Goal: Task Accomplishment & Management: Complete application form

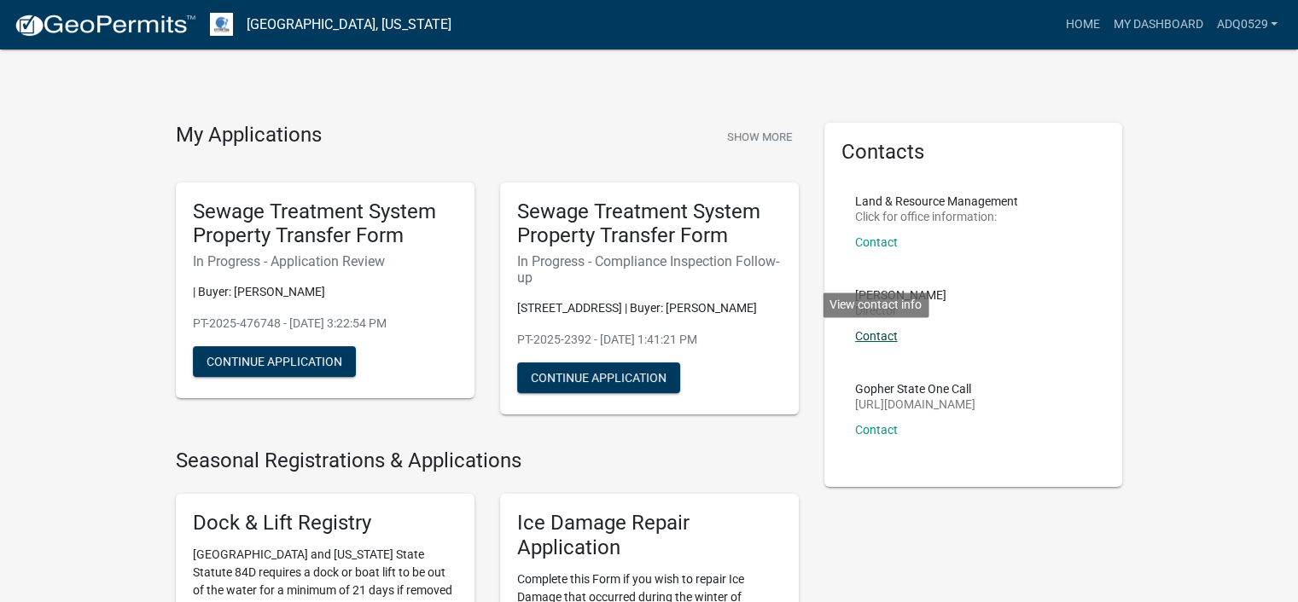
click at [888, 331] on link "Contact" at bounding box center [876, 336] width 43 height 14
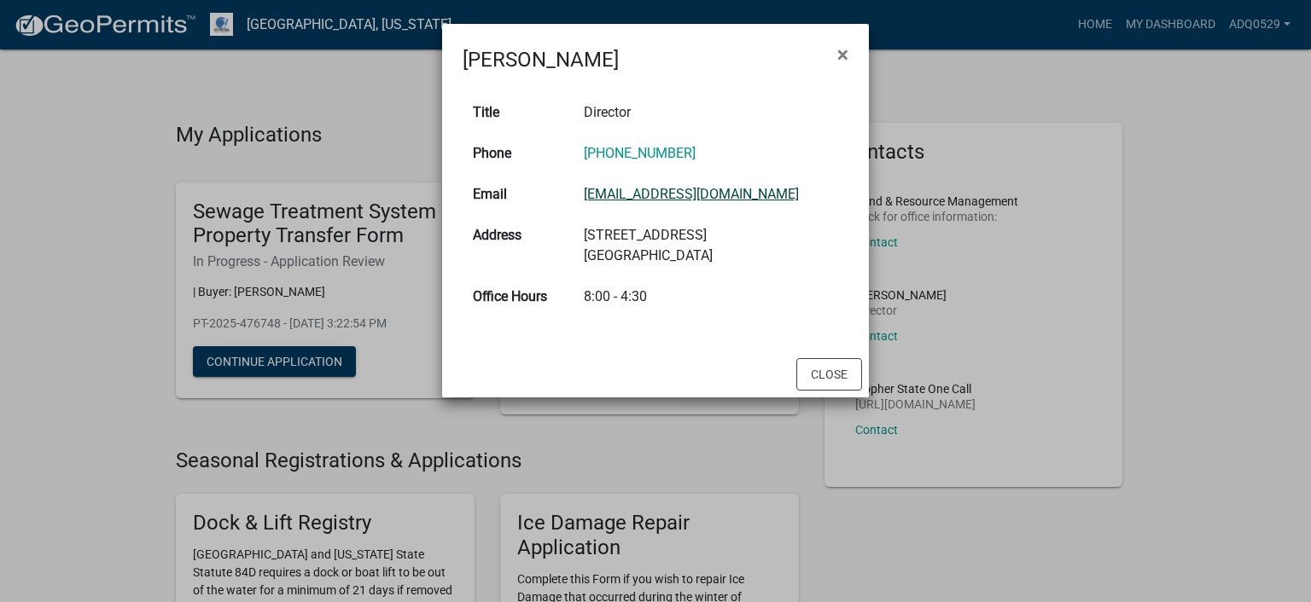
click at [740, 197] on link "[EMAIL_ADDRESS][DOMAIN_NAME]" at bounding box center [691, 194] width 215 height 16
click at [801, 373] on button "Close" at bounding box center [829, 374] width 66 height 32
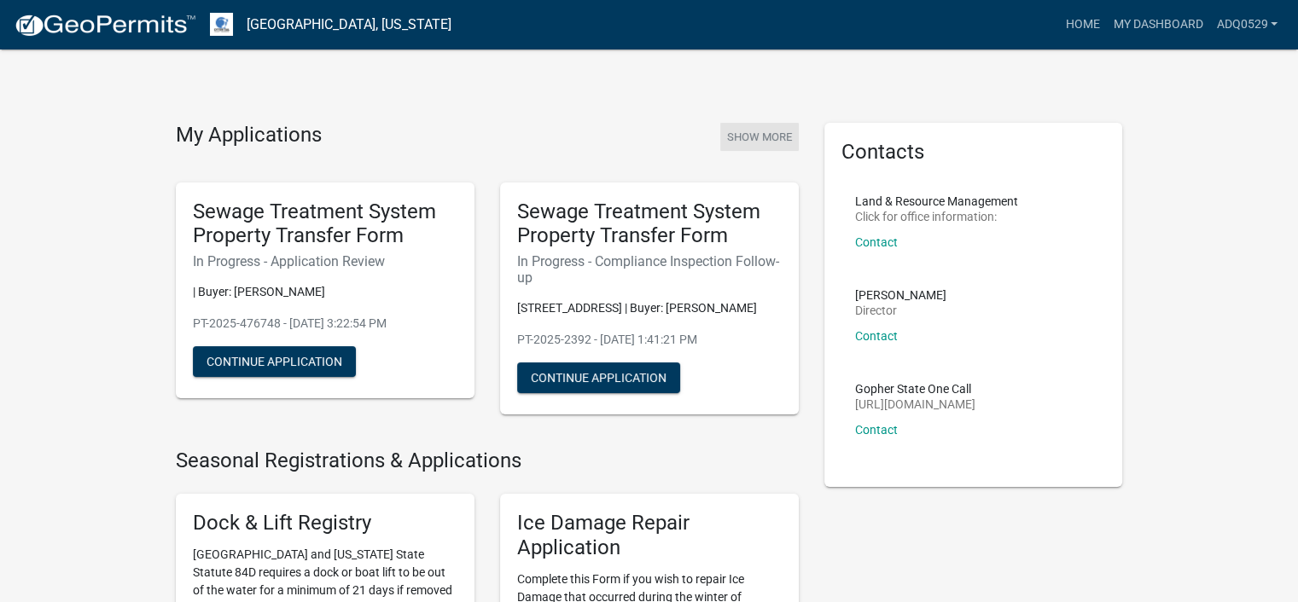
click at [766, 136] on button "Show More" at bounding box center [759, 137] width 79 height 28
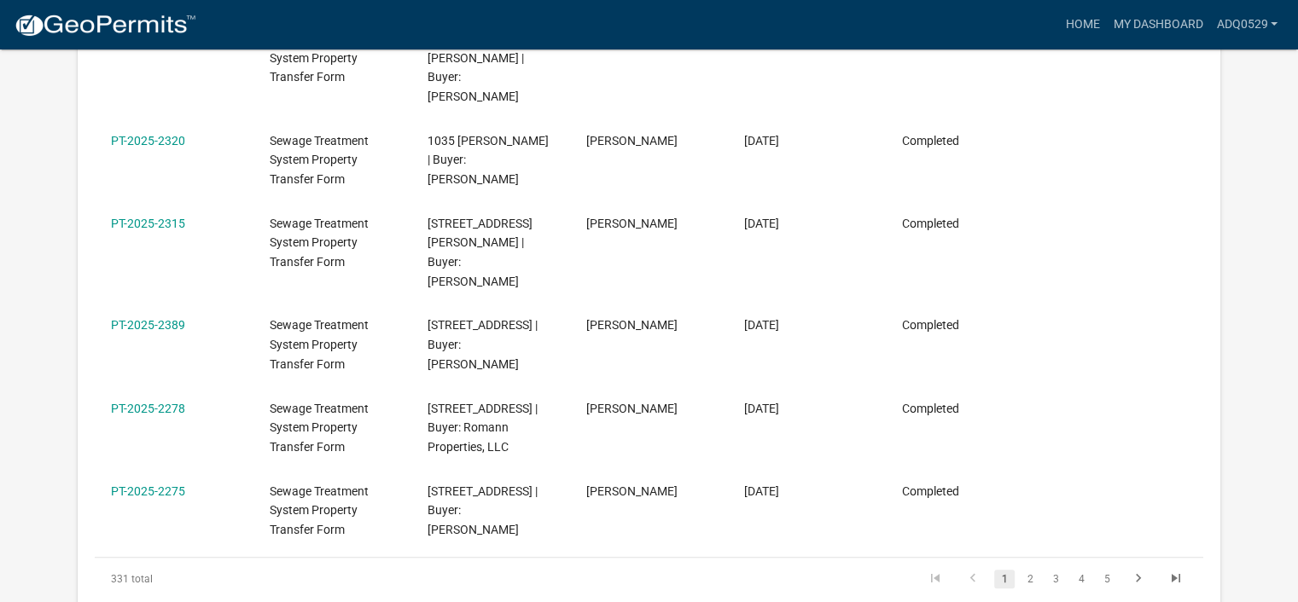
scroll to position [768, 0]
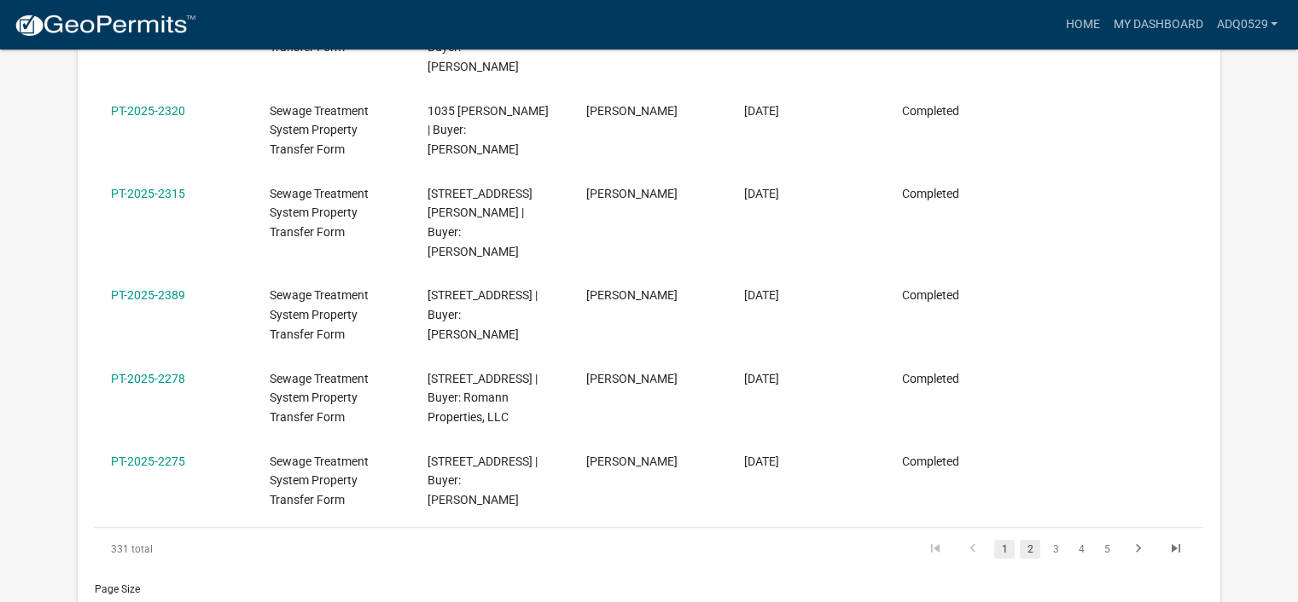
click at [1025, 540] on link "2" at bounding box center [1030, 549] width 20 height 19
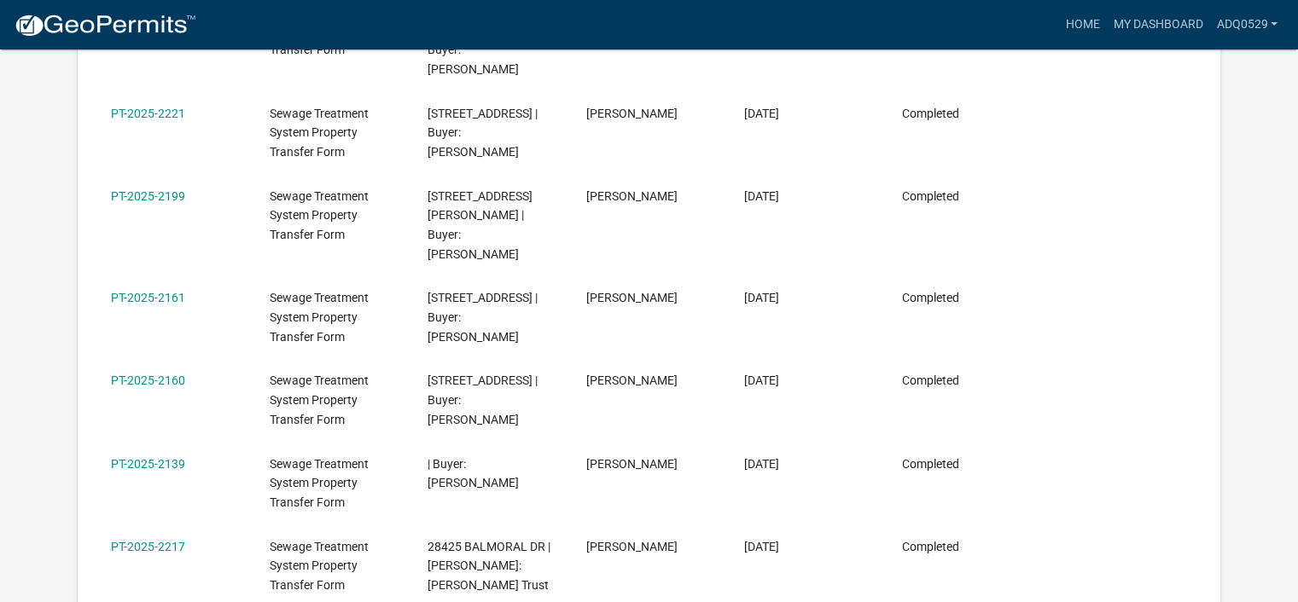
scroll to position [768, 0]
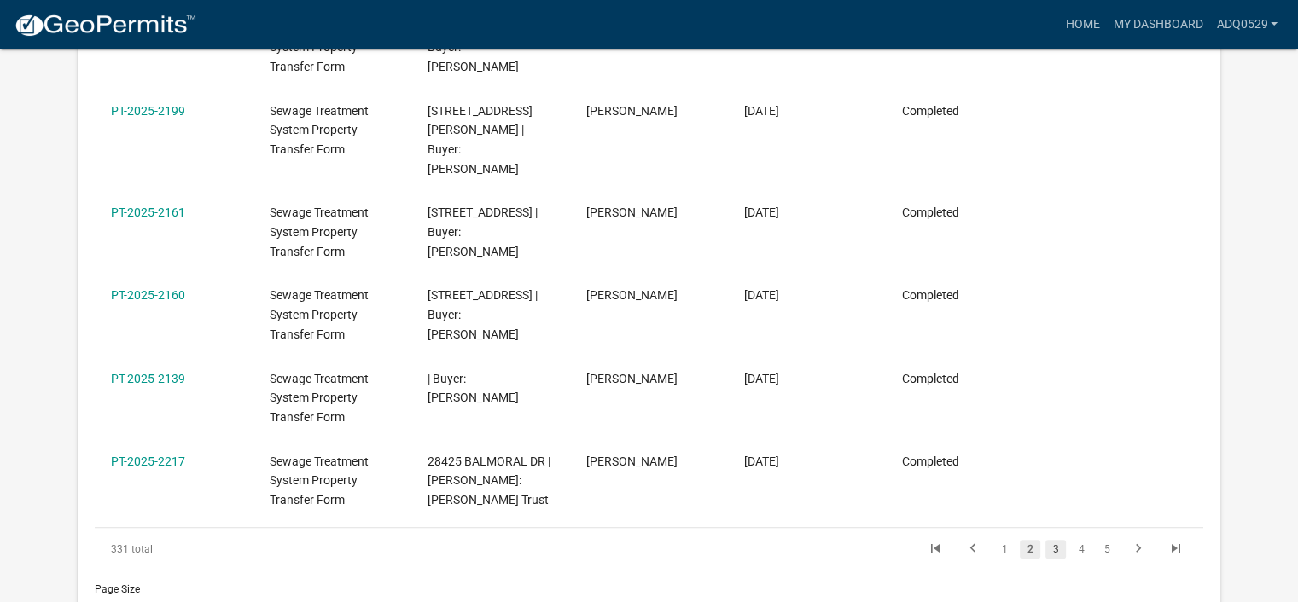
click at [1051, 540] on link "3" at bounding box center [1055, 549] width 20 height 19
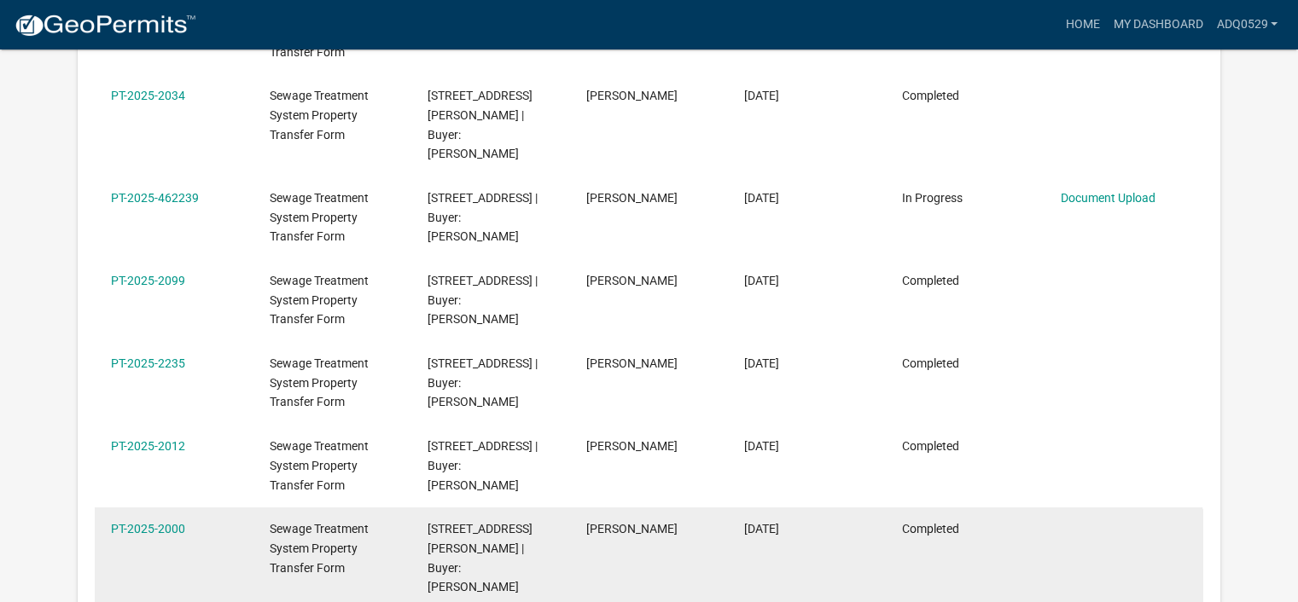
scroll to position [768, 0]
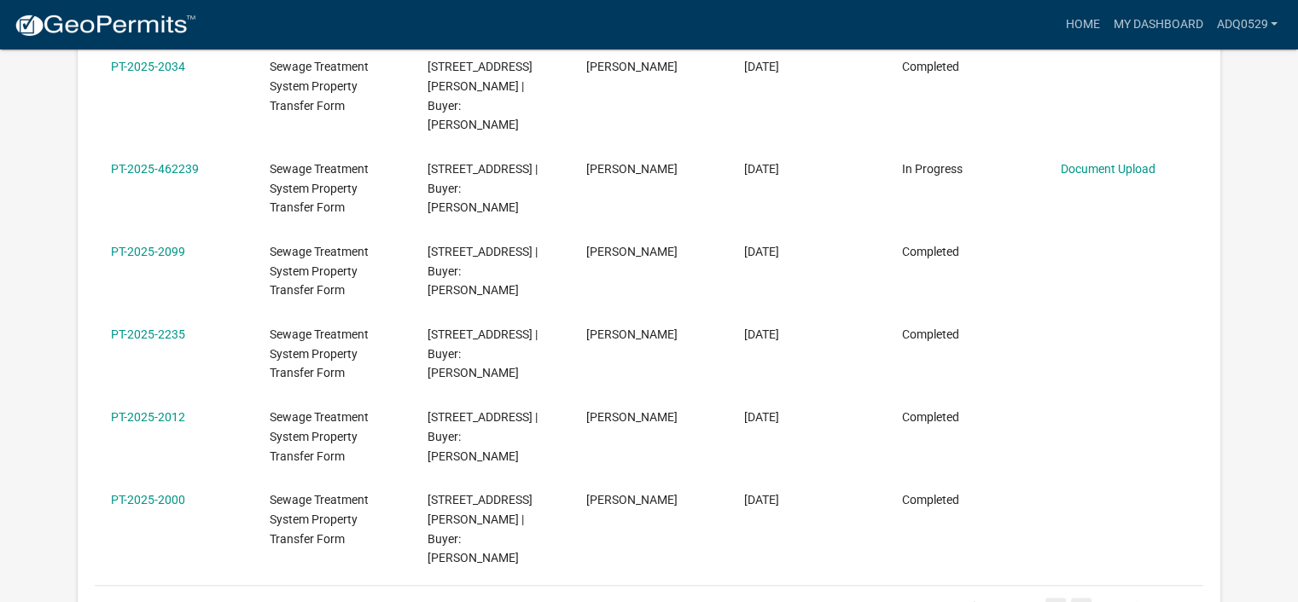
click at [1080, 598] on link "4" at bounding box center [1081, 607] width 20 height 19
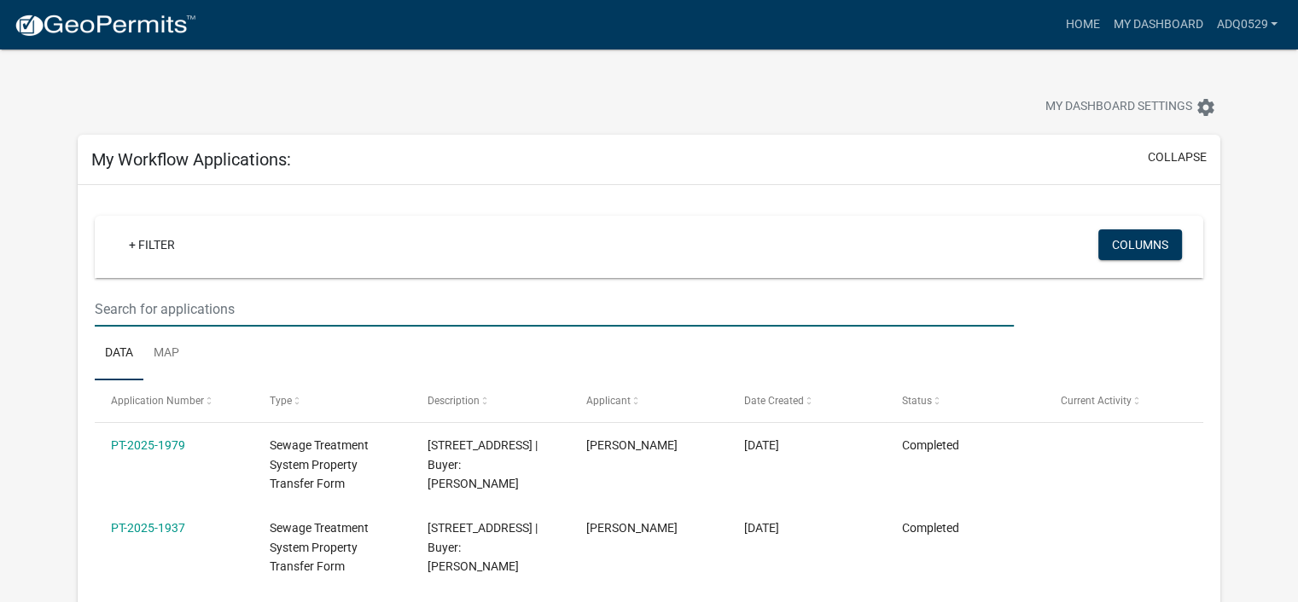
click at [379, 315] on input "text" at bounding box center [554, 309] width 919 height 35
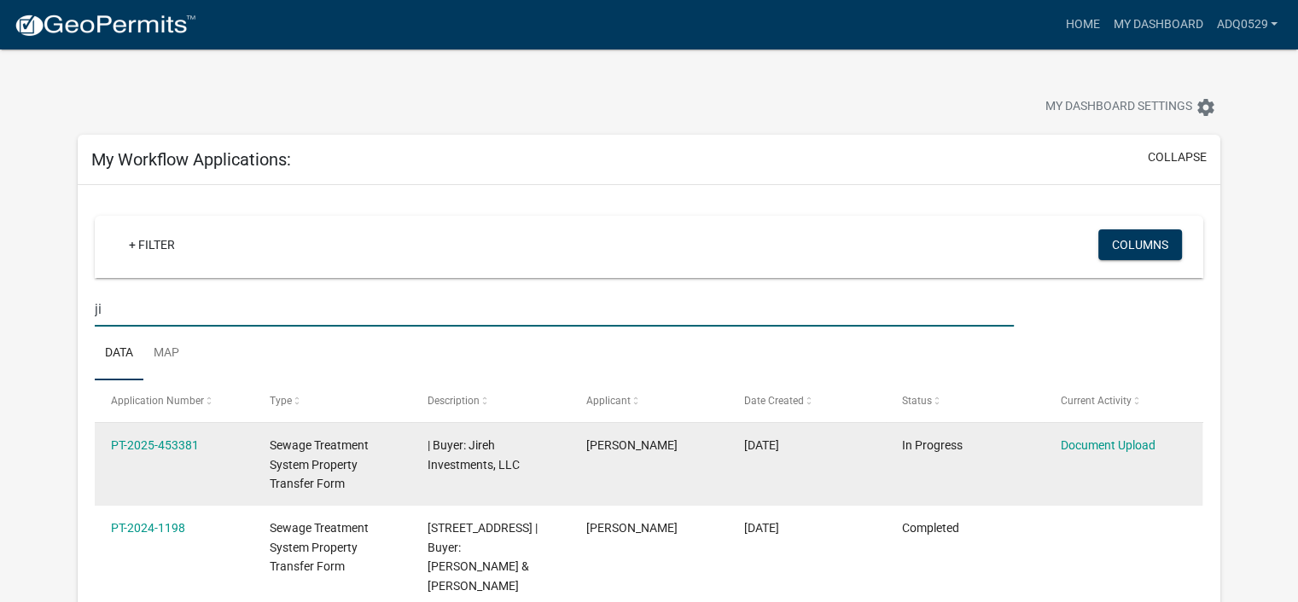
type input "ji"
click at [282, 459] on span "Sewage Treatment System Property Transfer Form" at bounding box center [319, 465] width 99 height 53
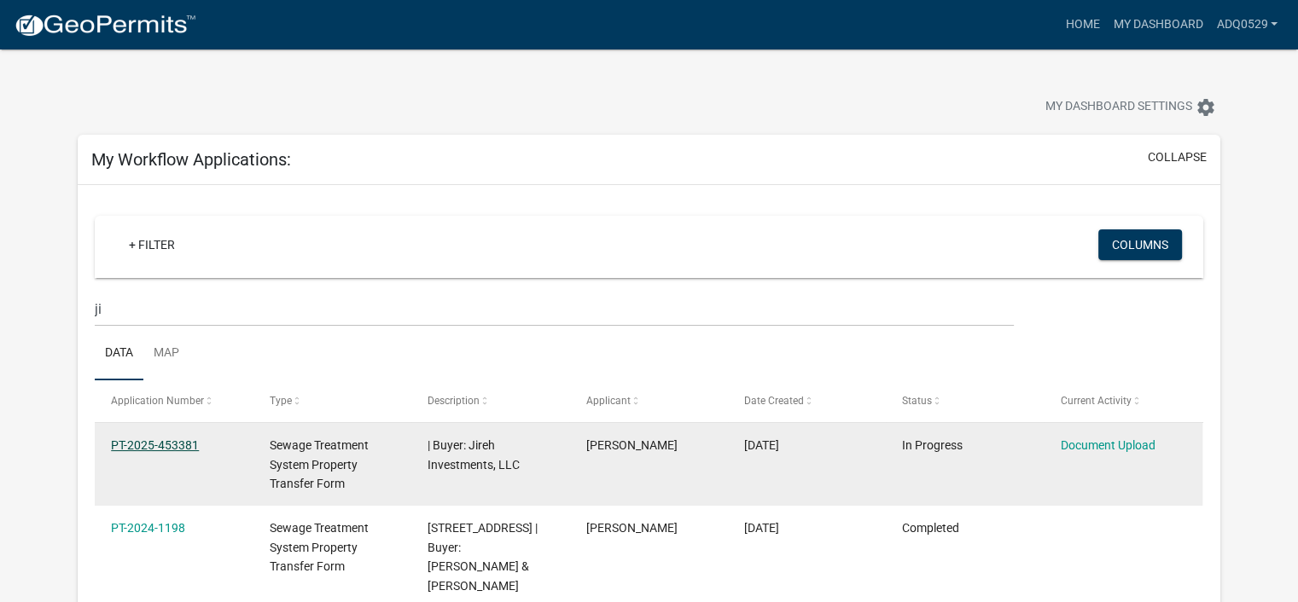
click at [161, 439] on link "PT-2025-453381" at bounding box center [155, 446] width 88 height 14
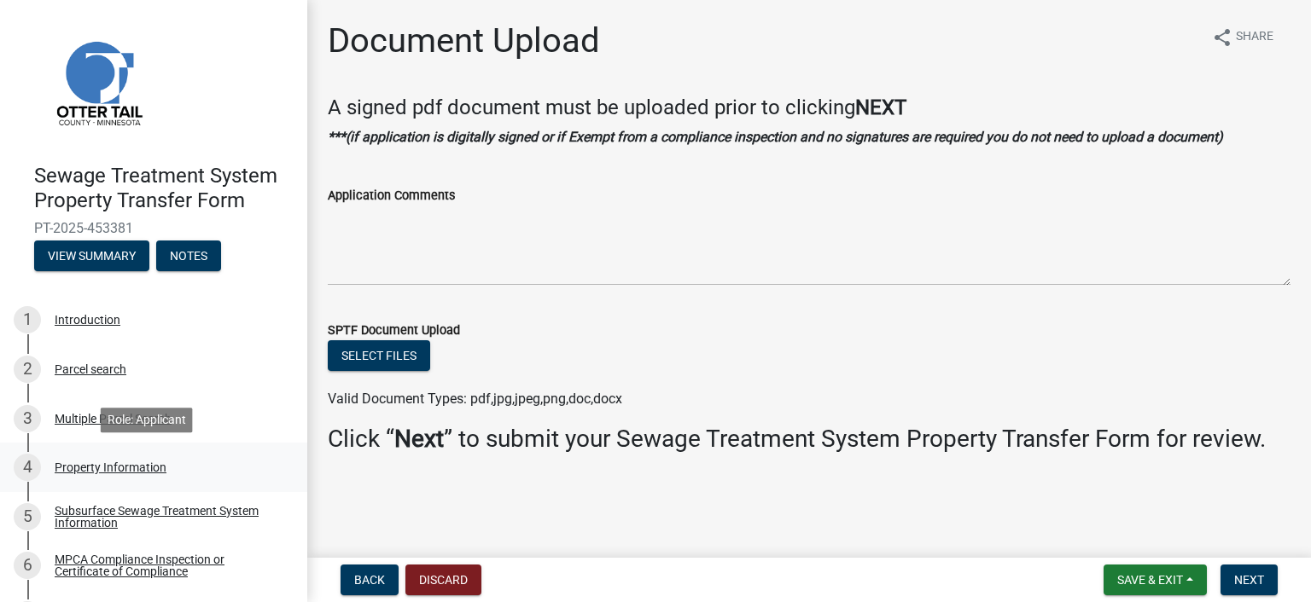
click at [109, 465] on div "Property Information" at bounding box center [111, 468] width 112 height 12
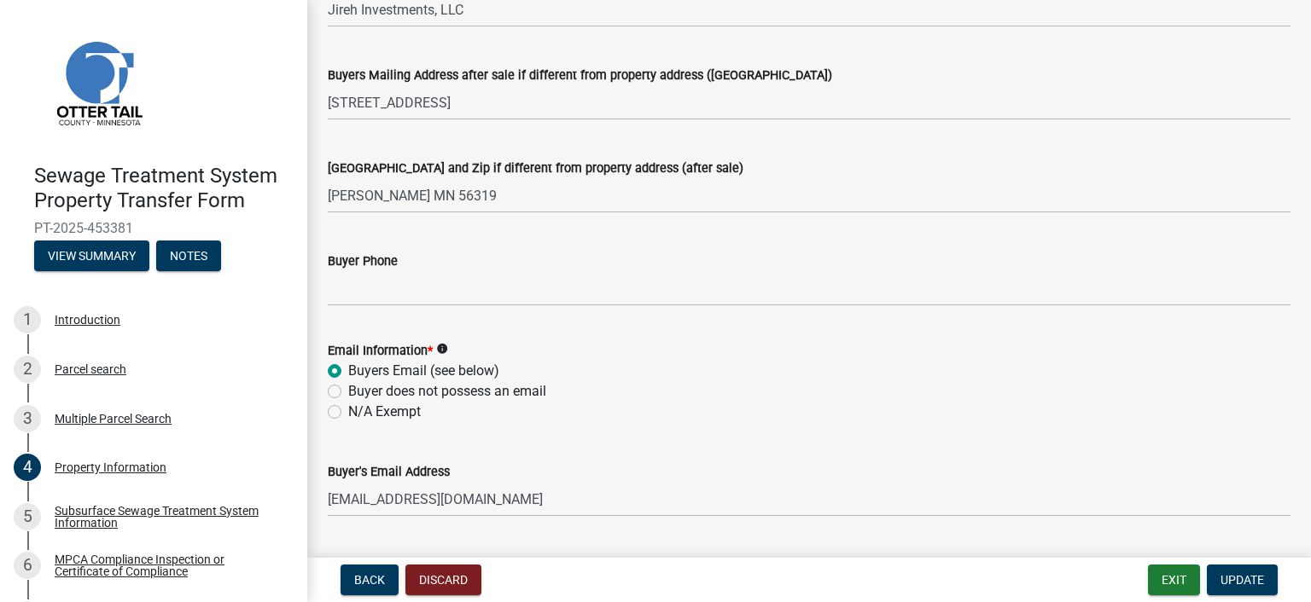
scroll to position [256, 0]
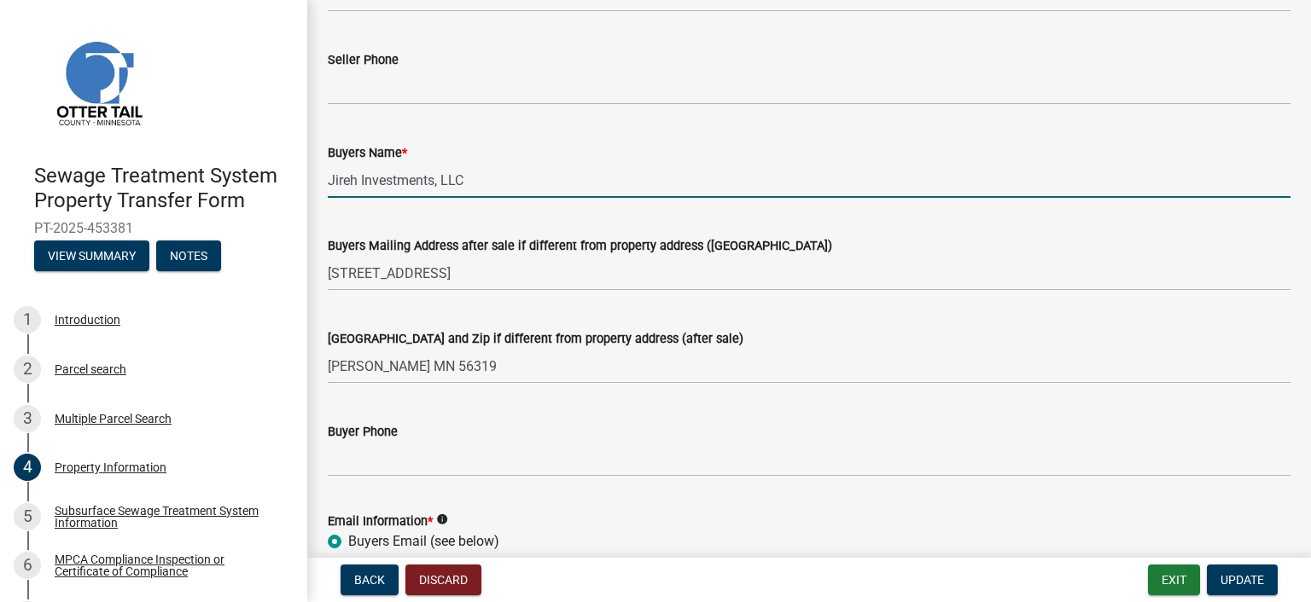
drag, startPoint x: 477, startPoint y: 180, endPoint x: 328, endPoint y: 182, distance: 149.4
click at [328, 182] on input "Jireh Investments, LLC" at bounding box center [809, 180] width 963 height 35
type input "Battle 5"
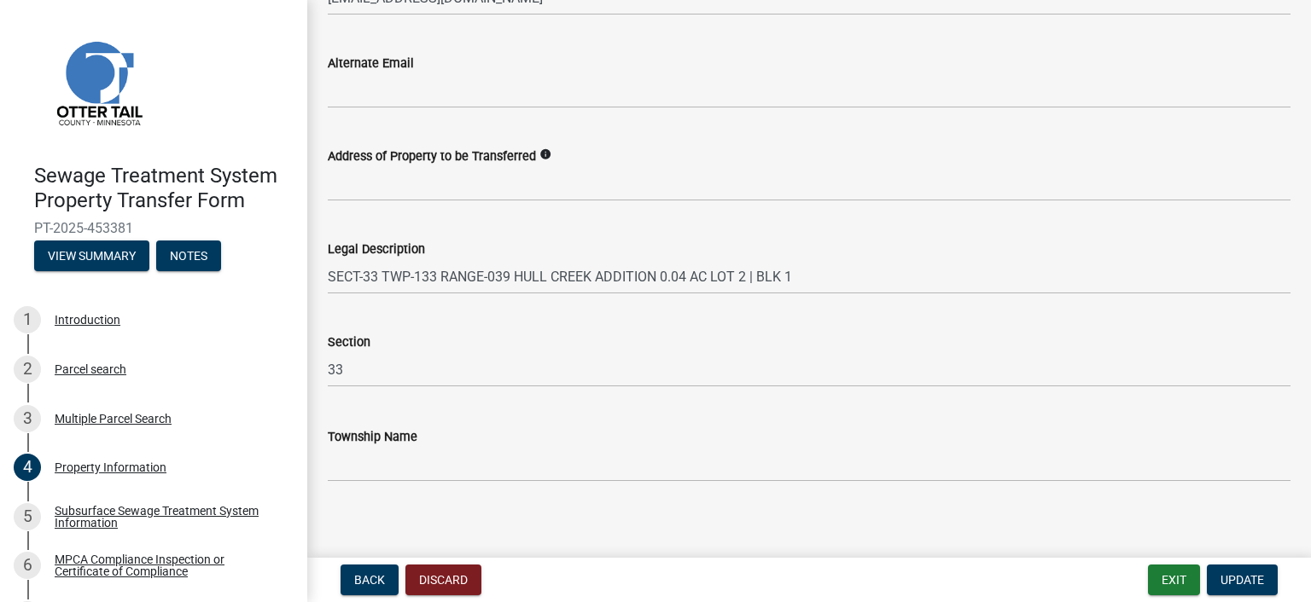
scroll to position [940, 0]
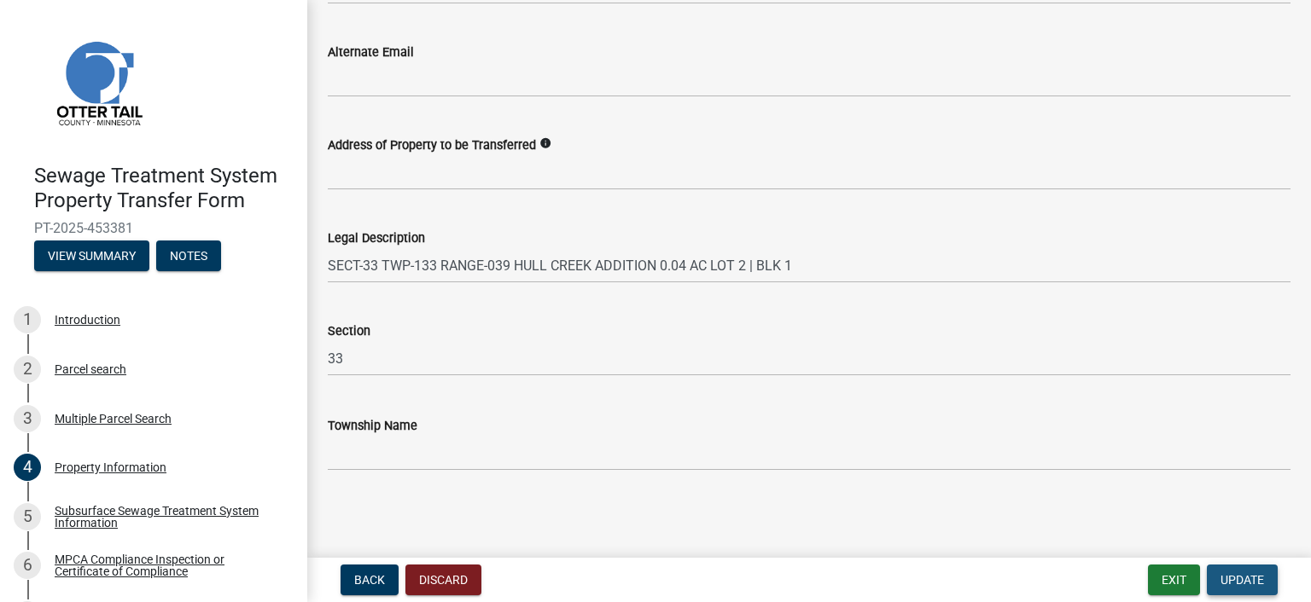
click at [1249, 573] on span "Update" at bounding box center [1242, 580] width 44 height 14
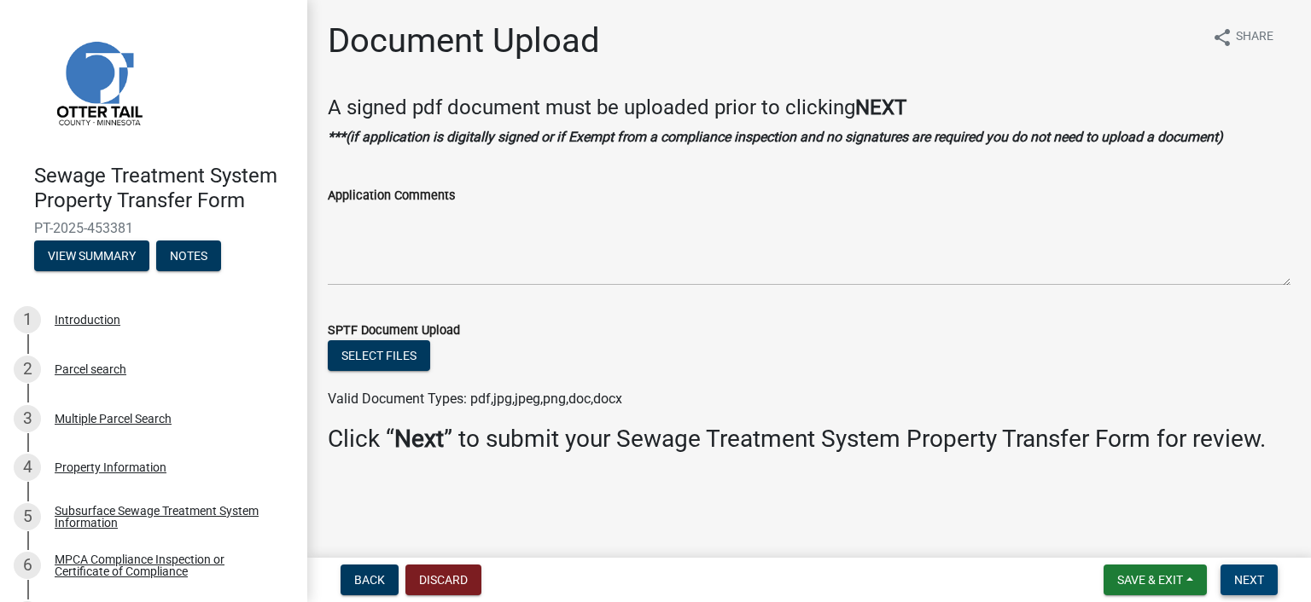
click at [1257, 579] on span "Next" at bounding box center [1249, 580] width 30 height 14
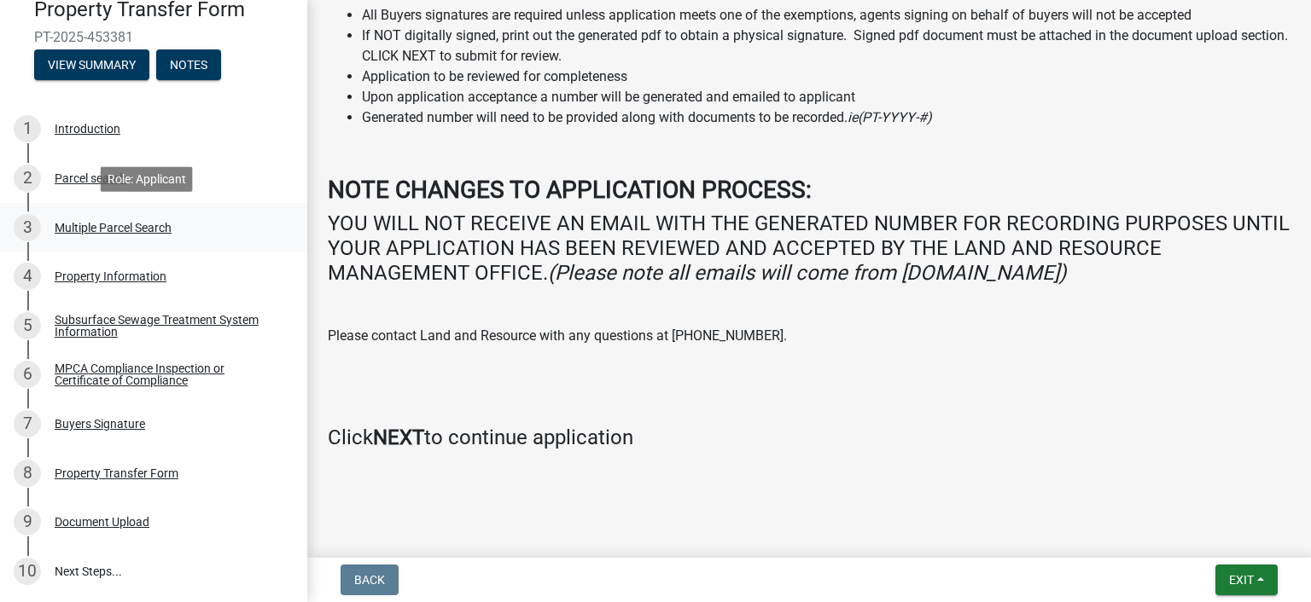
scroll to position [191, 0]
click at [136, 521] on div "Document Upload" at bounding box center [102, 522] width 95 height 12
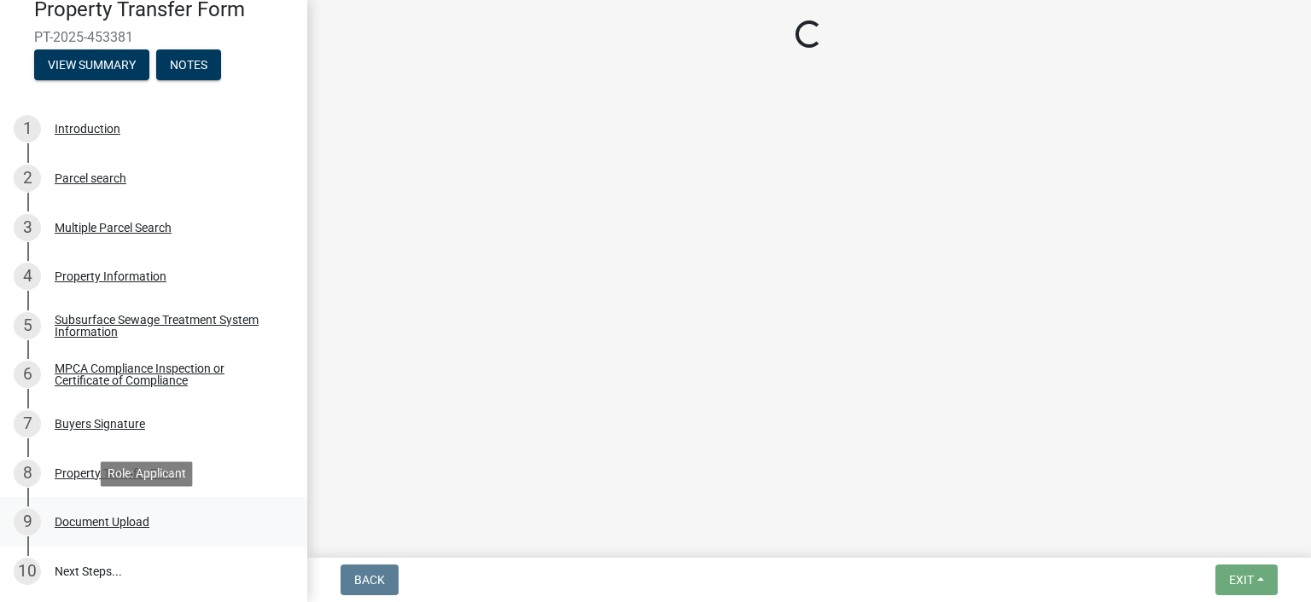
scroll to position [0, 0]
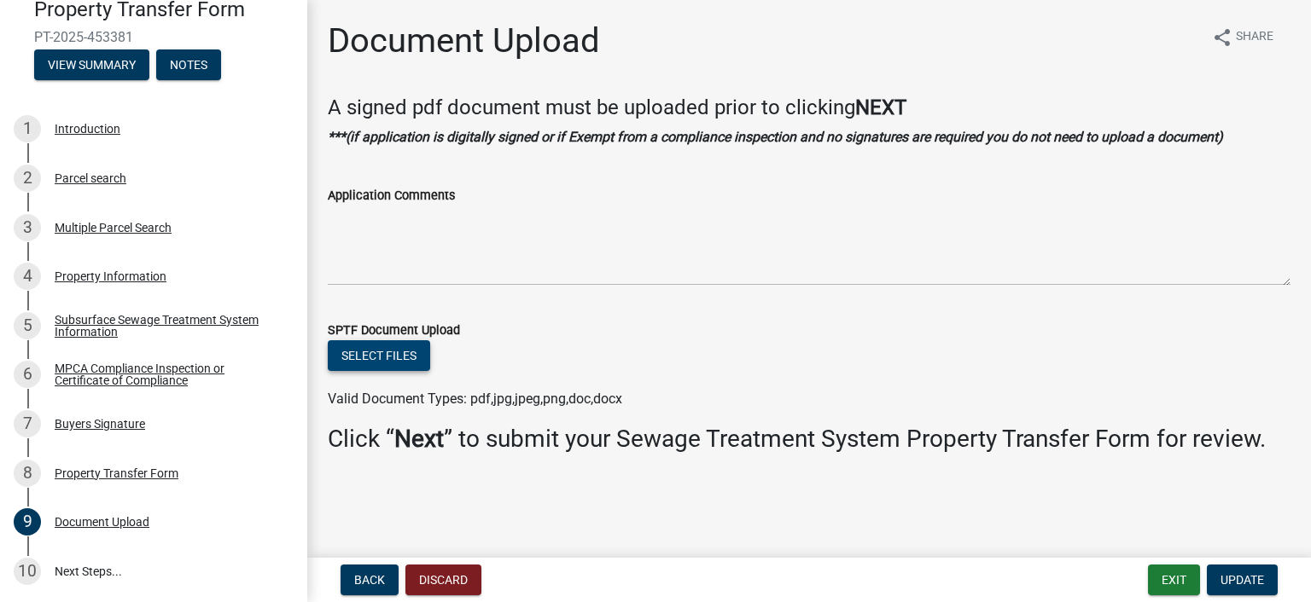
click at [410, 352] on button "Select files" at bounding box center [379, 356] width 102 height 31
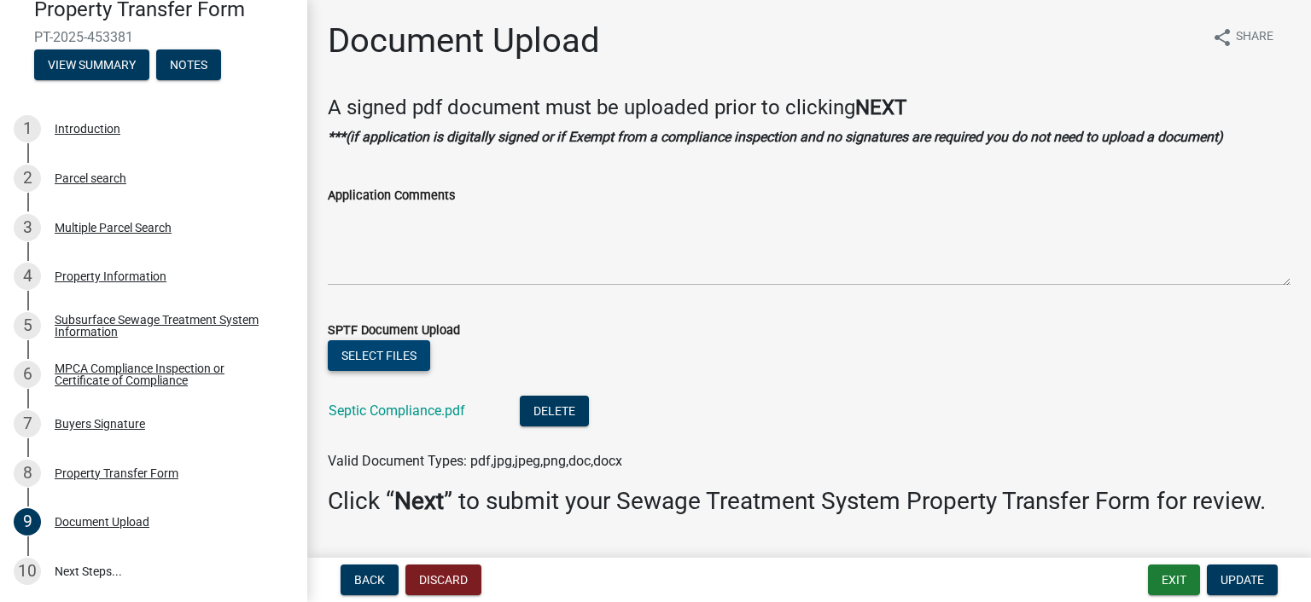
click at [422, 356] on button "Select files" at bounding box center [379, 356] width 102 height 31
click at [428, 363] on button "Select files" at bounding box center [379, 356] width 102 height 31
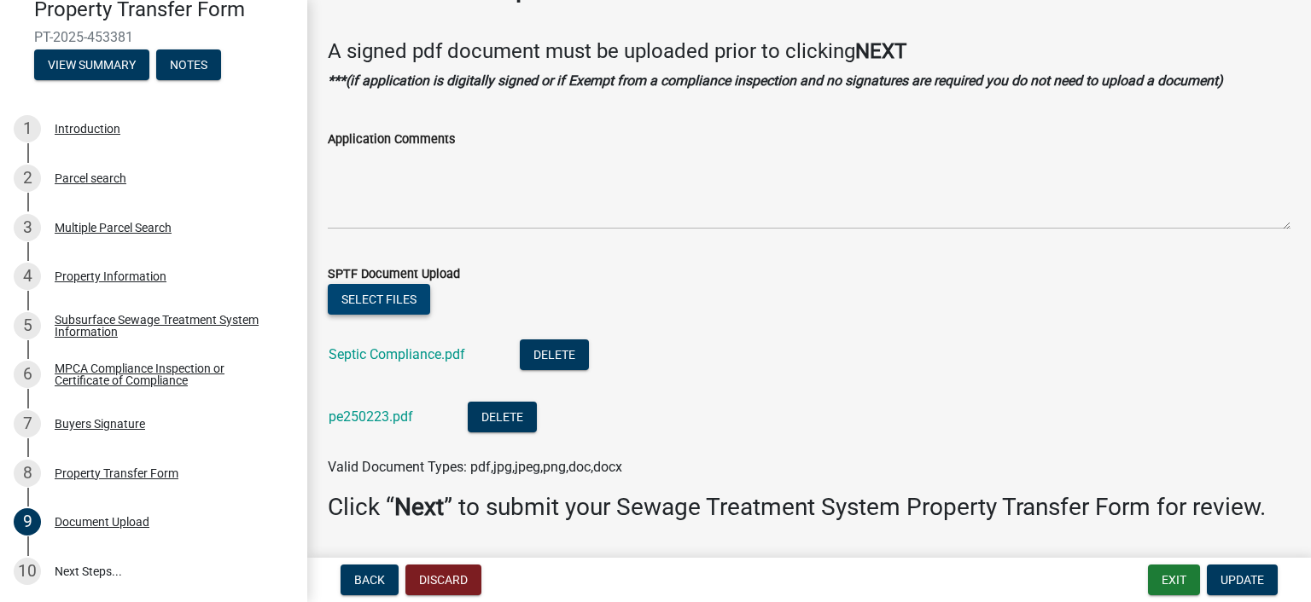
scroll to position [107, 0]
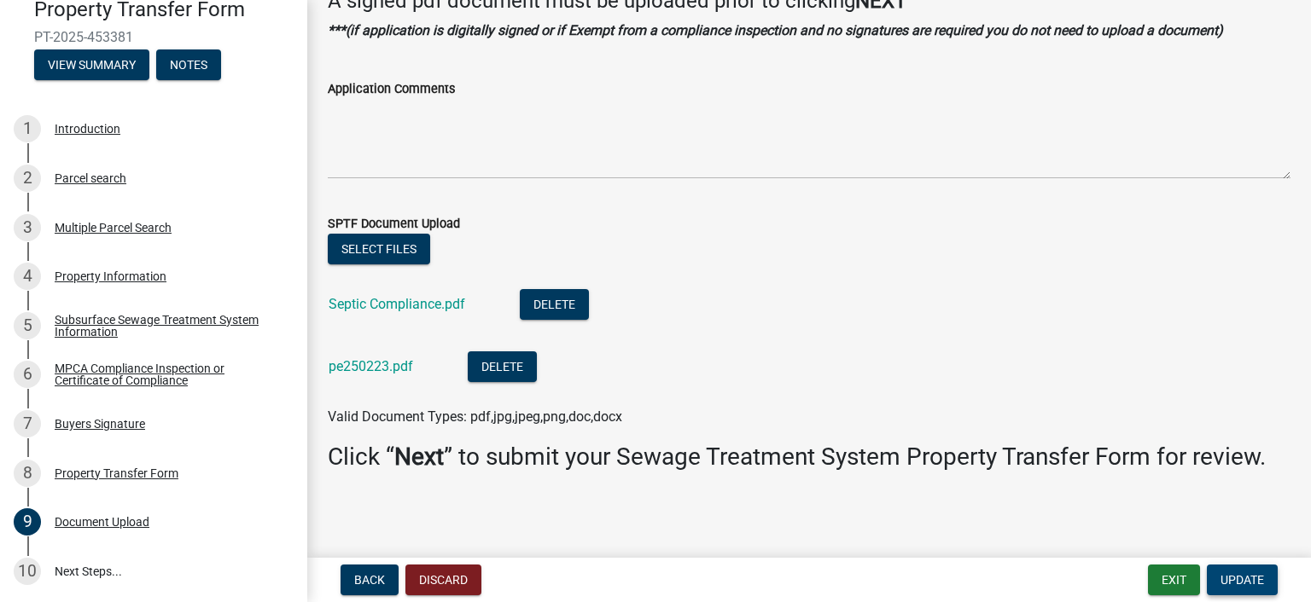
click at [1225, 576] on span "Update" at bounding box center [1242, 580] width 44 height 14
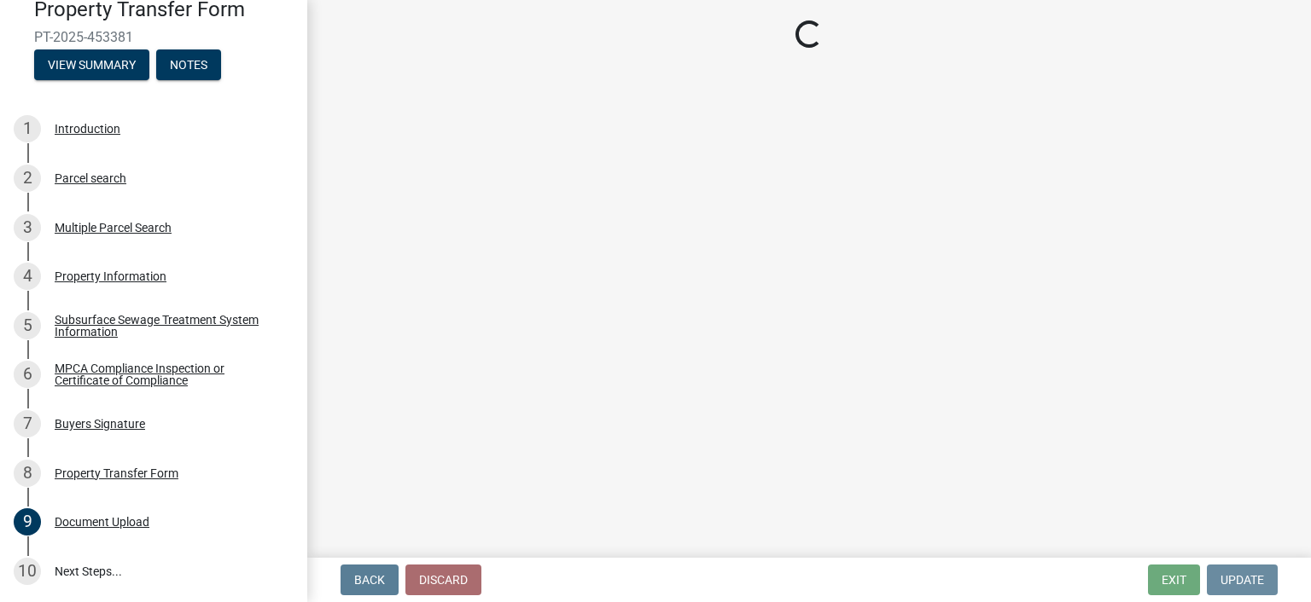
scroll to position [0, 0]
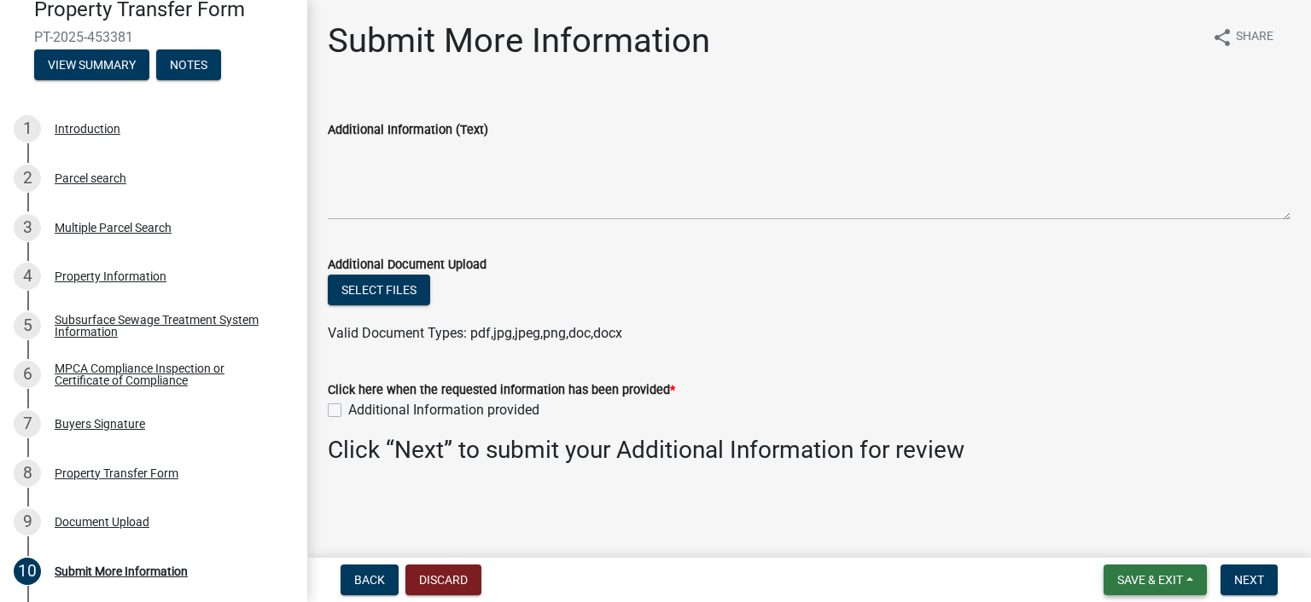
click at [1191, 580] on button "Save & Exit" at bounding box center [1154, 580] width 103 height 31
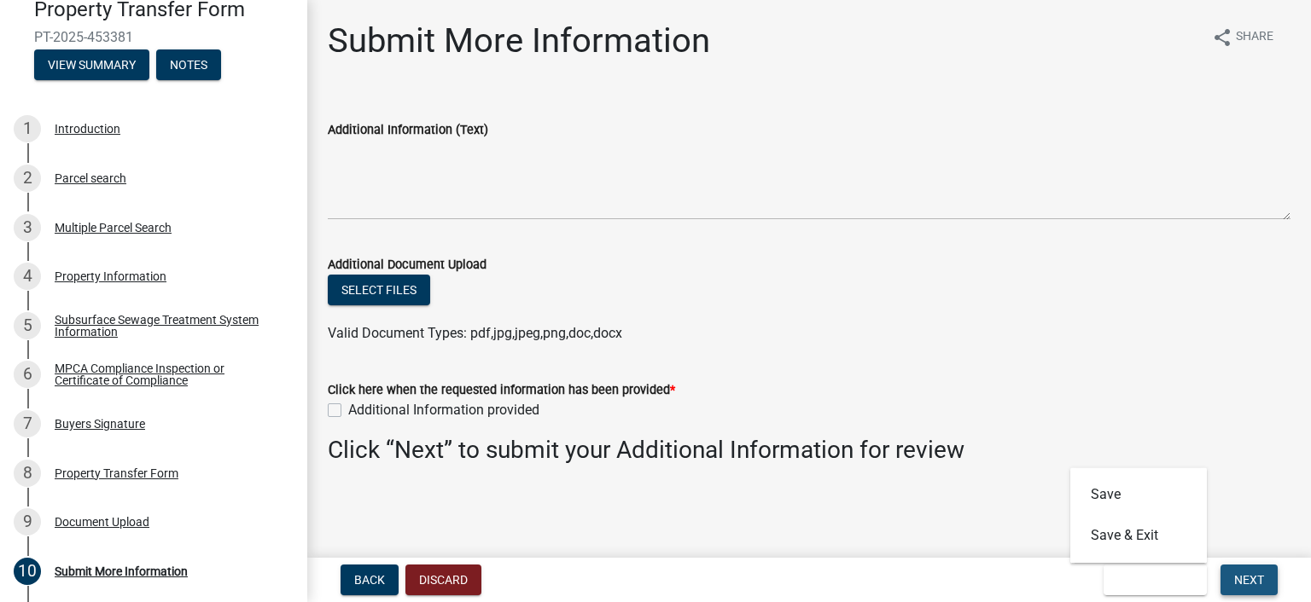
click at [1245, 578] on span "Next" at bounding box center [1249, 580] width 30 height 14
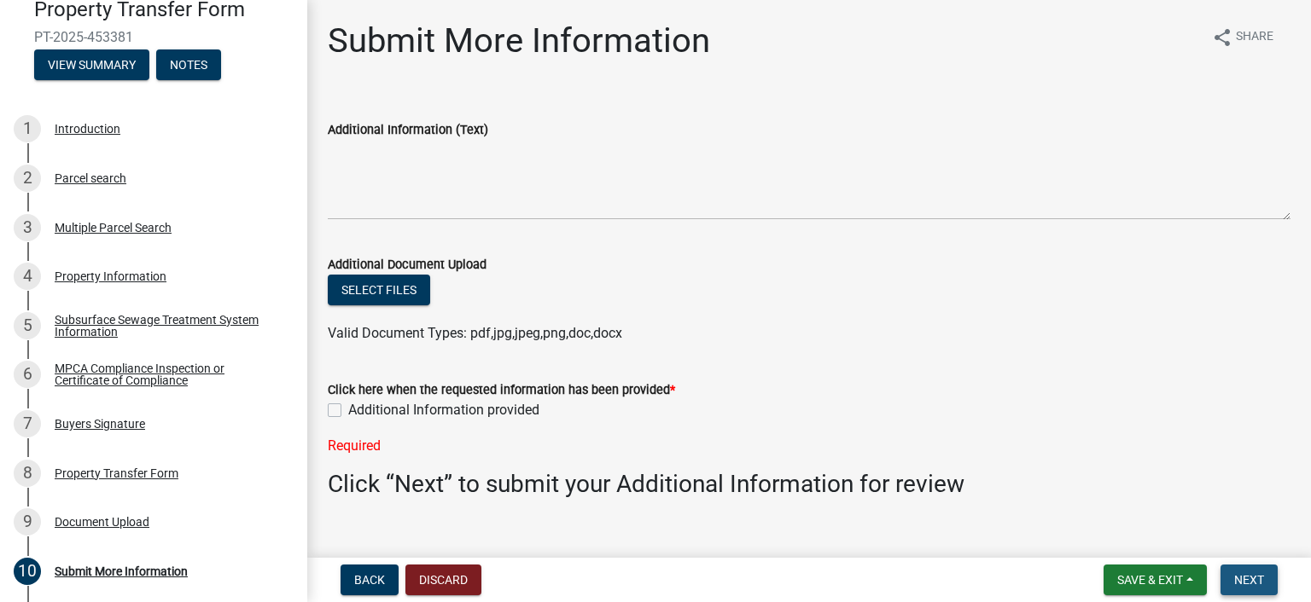
click at [1245, 578] on span "Next" at bounding box center [1249, 580] width 30 height 14
click at [348, 409] on label "Additional Information provided" at bounding box center [443, 410] width 191 height 20
click at [348, 409] on input "Additional Information provided" at bounding box center [353, 405] width 11 height 11
checkbox input "true"
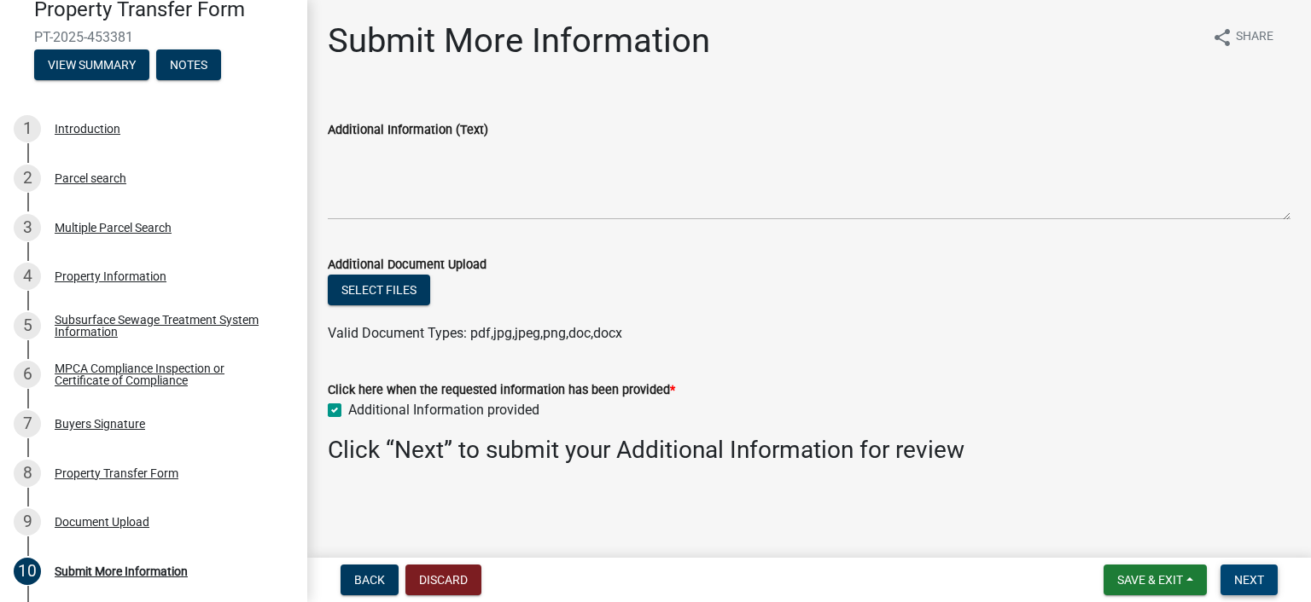
click at [1251, 573] on span "Next" at bounding box center [1249, 580] width 30 height 14
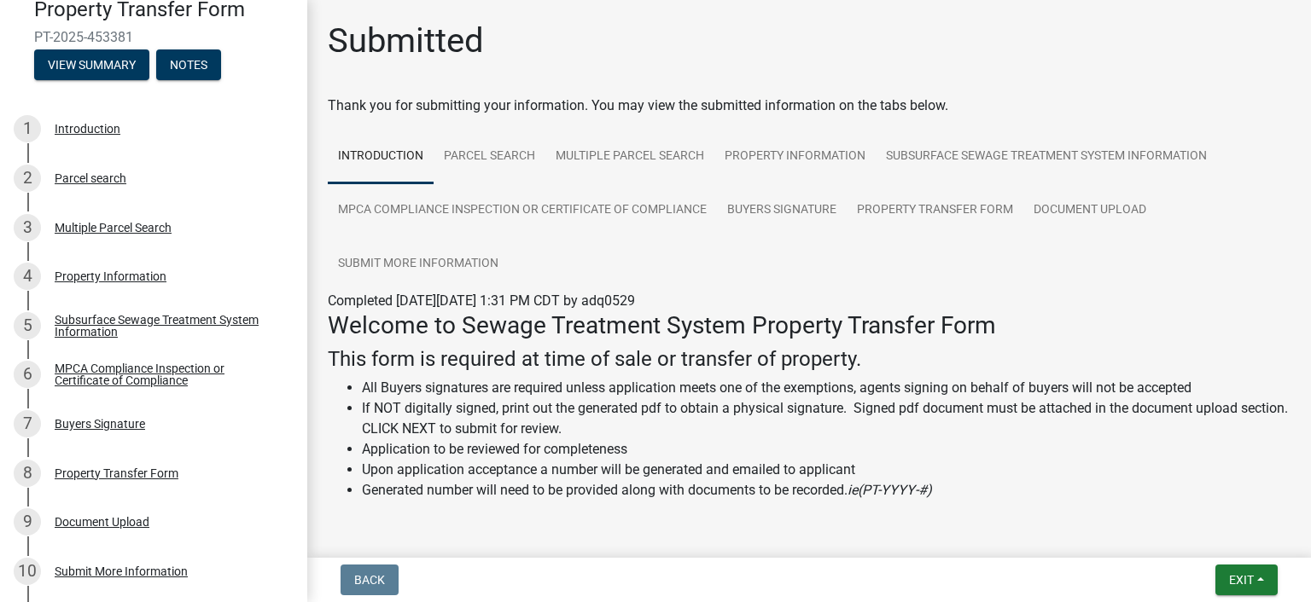
scroll to position [341, 0]
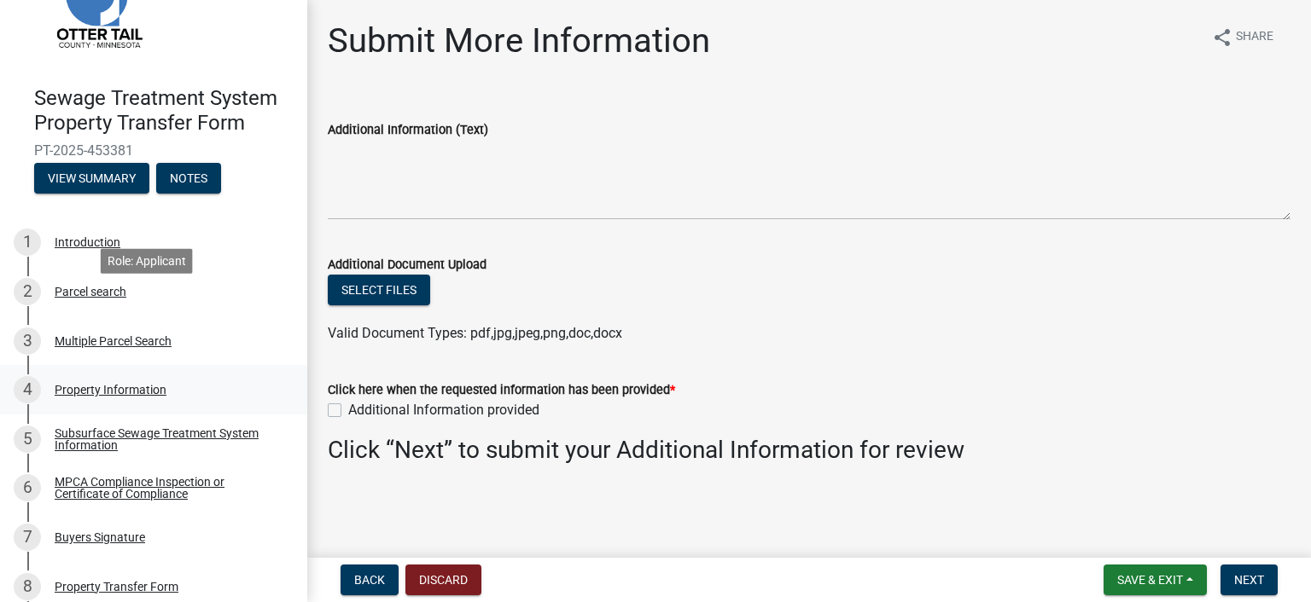
scroll to position [171, 0]
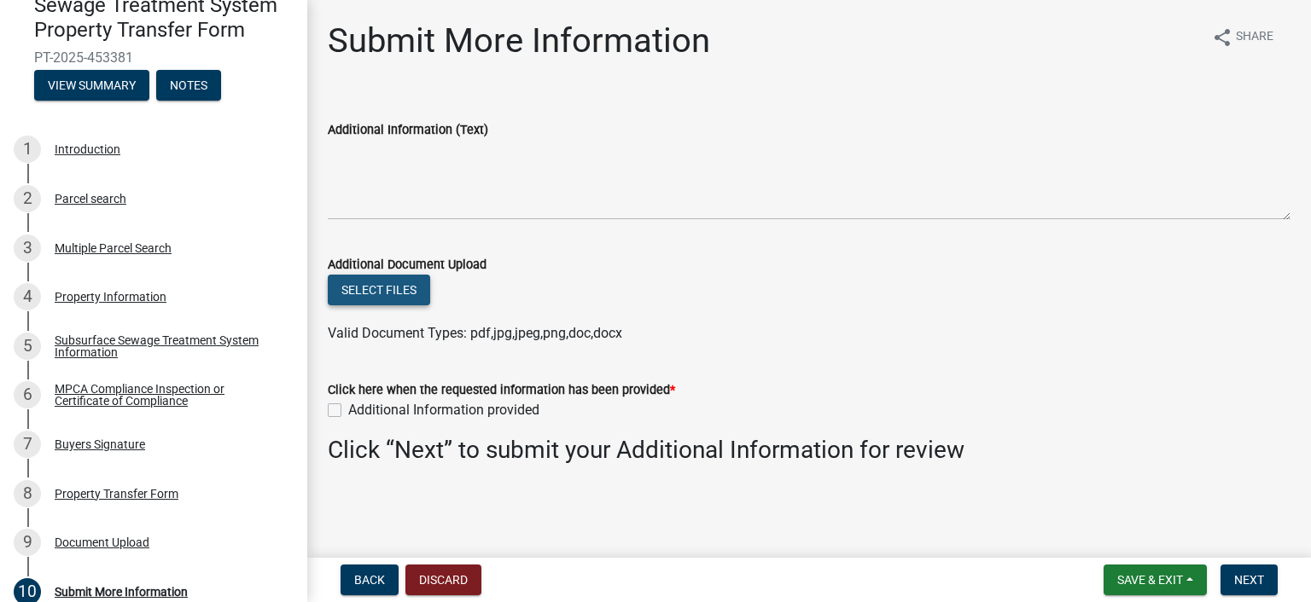
click at [407, 288] on button "Select files" at bounding box center [379, 290] width 102 height 31
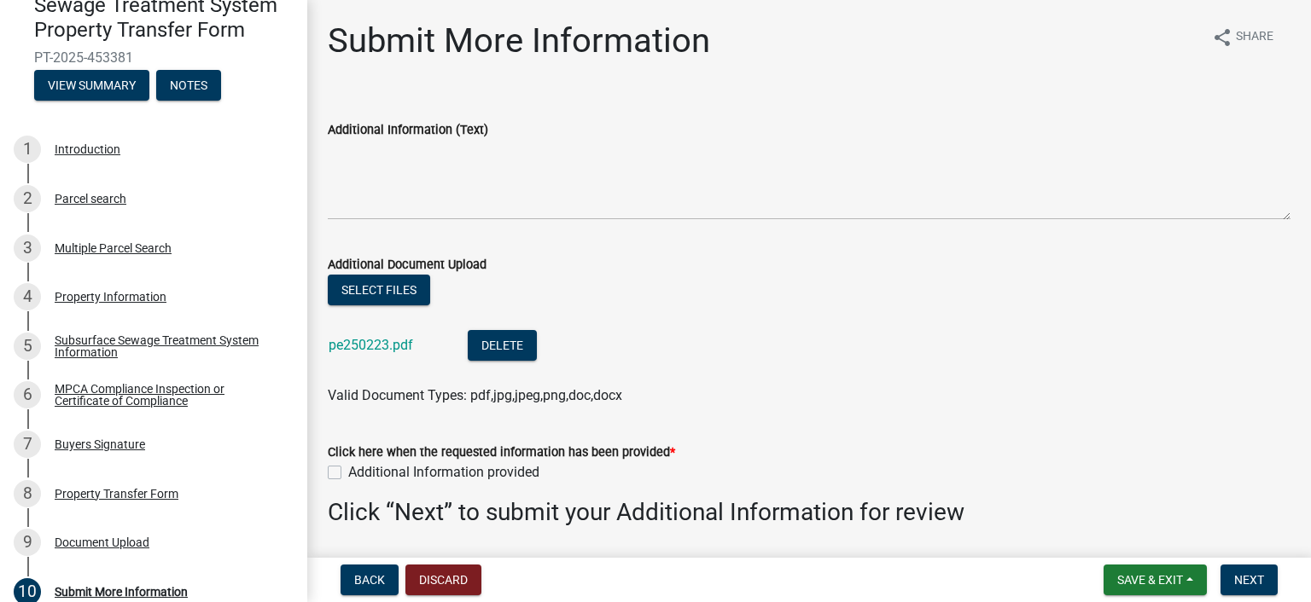
click at [333, 480] on div "Additional Information provided" at bounding box center [809, 473] width 963 height 20
click at [348, 477] on label "Additional Information provided" at bounding box center [443, 473] width 191 height 20
click at [348, 474] on input "Additional Information provided" at bounding box center [353, 468] width 11 height 11
checkbox input "true"
click at [1234, 573] on span "Next" at bounding box center [1249, 580] width 30 height 14
